Goal: Task Accomplishment & Management: Use online tool/utility

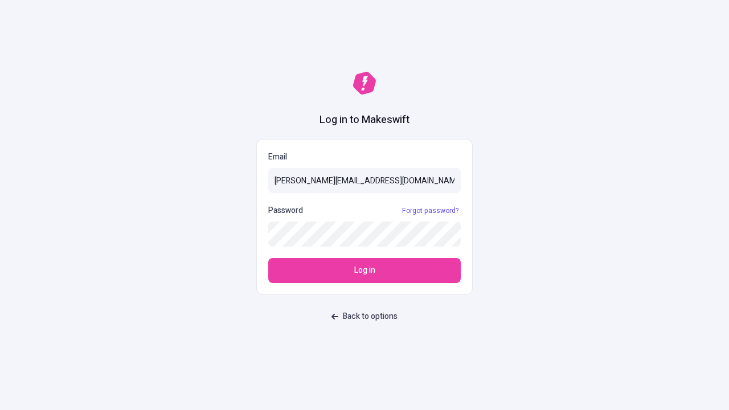
type input "[PERSON_NAME][EMAIL_ADDRESS][DOMAIN_NAME]"
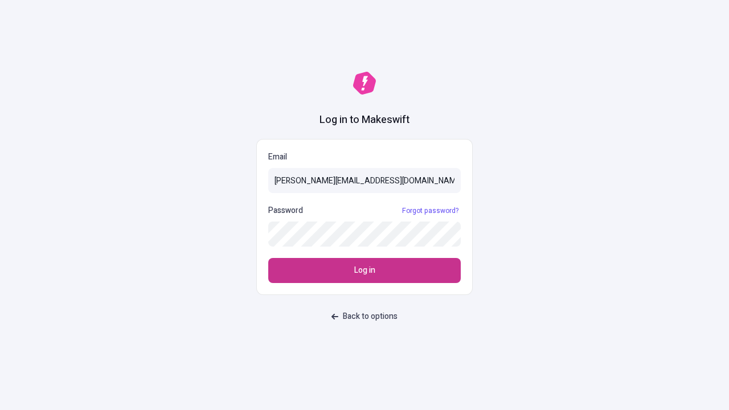
click at [364, 270] on span "Log in" at bounding box center [364, 270] width 21 height 13
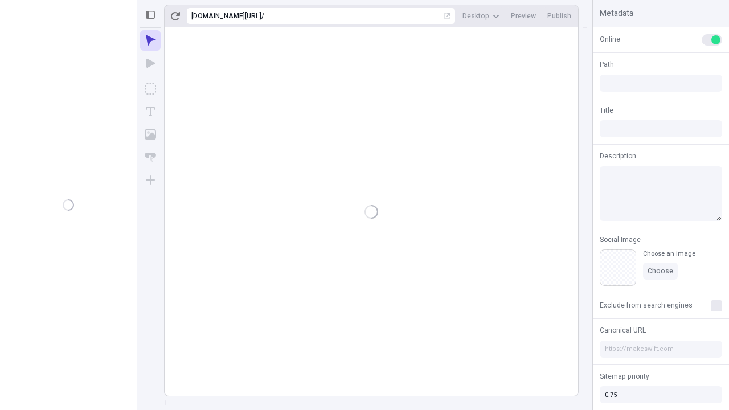
type input "/deep-link-compello"
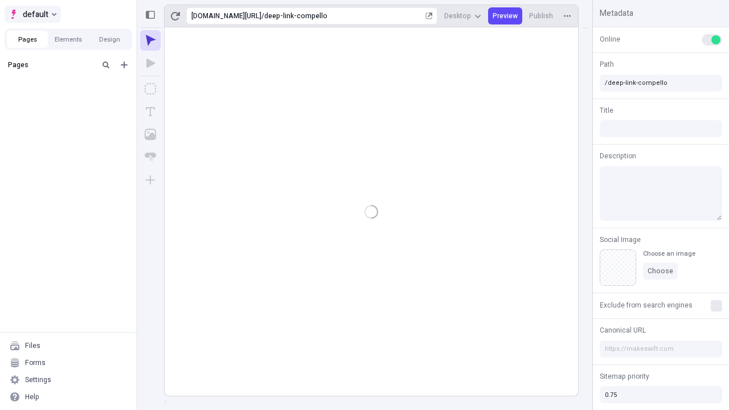
click at [32, 14] on span "default" at bounding box center [36, 14] width 26 height 14
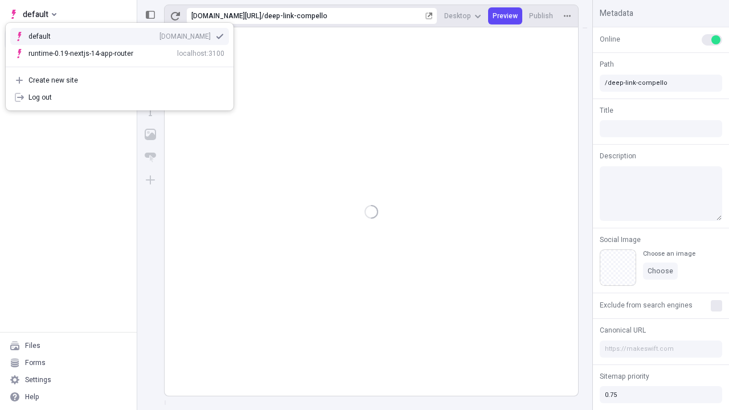
click at [159, 34] on div "qee9k4dy7d.staging.makeswift.site" at bounding box center [184, 36] width 51 height 9
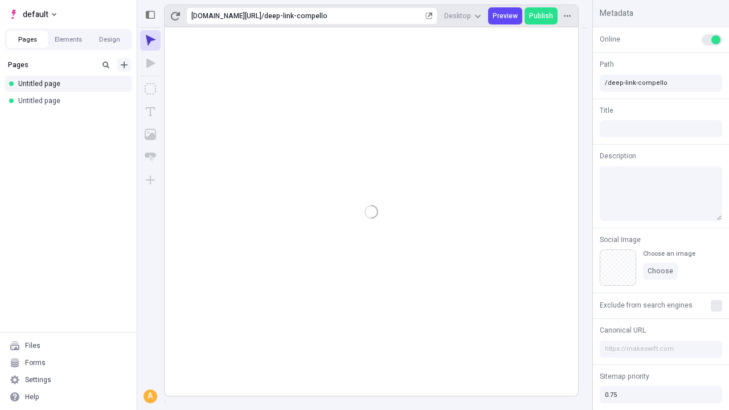
click at [124, 65] on icon "Add new" at bounding box center [124, 64] width 7 height 7
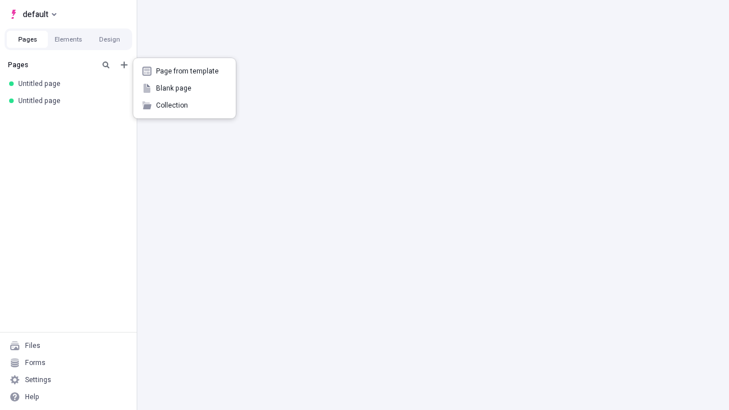
click at [184, 88] on span "Blank page" at bounding box center [191, 88] width 71 height 9
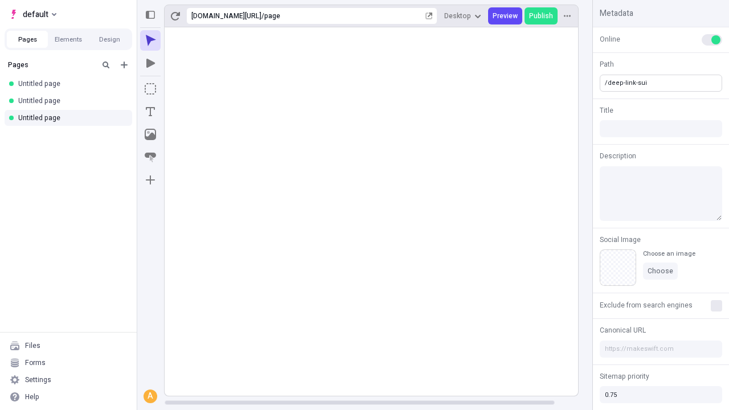
type input "/deep-link-sui"
click at [124, 65] on icon "Add new" at bounding box center [124, 64] width 7 height 7
click at [184, 88] on span "Blank page" at bounding box center [191, 88] width 71 height 9
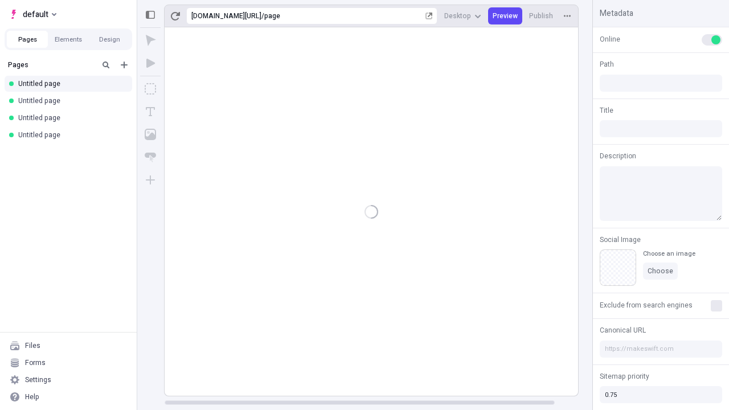
type input "/page"
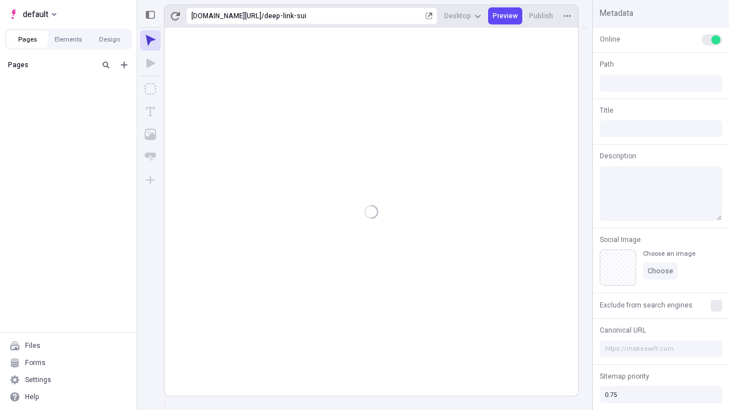
type input "/deep-link-sui"
